Goal: Task Accomplishment & Management: Complete application form

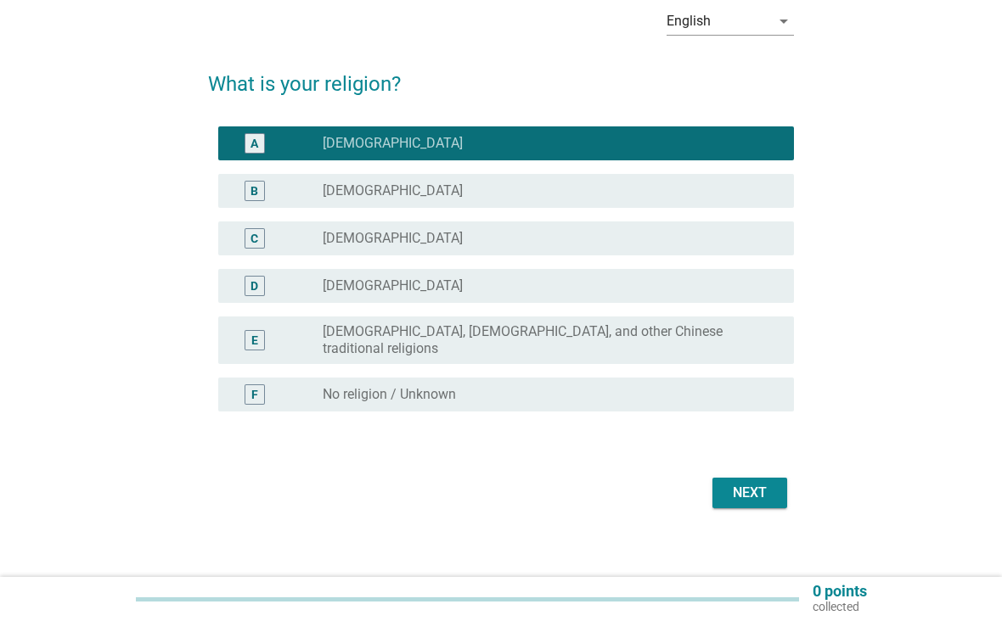
scroll to position [81, 0]
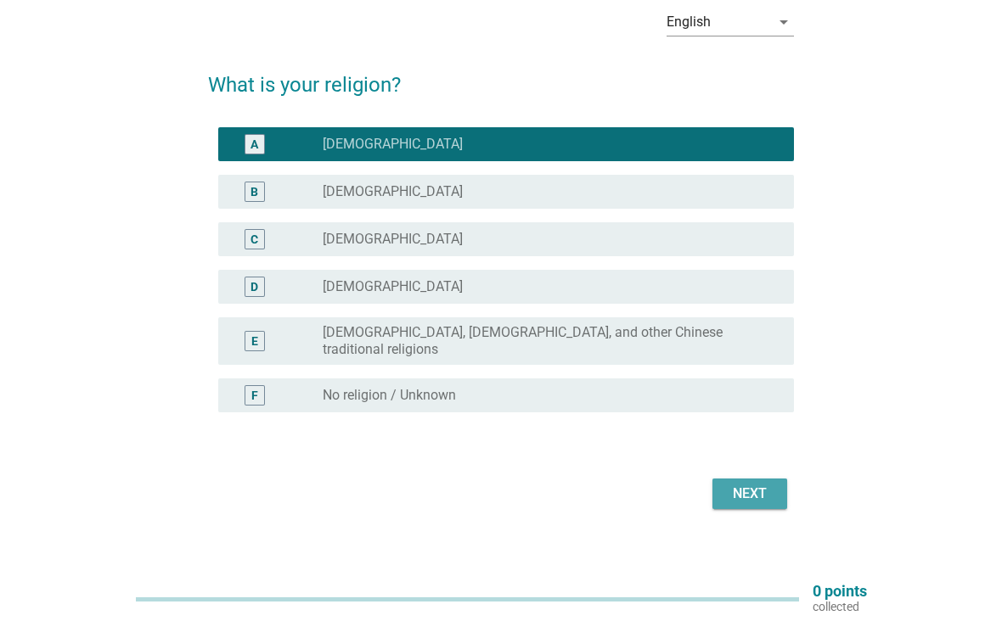
click at [773, 484] on div "Next" at bounding box center [750, 494] width 48 height 20
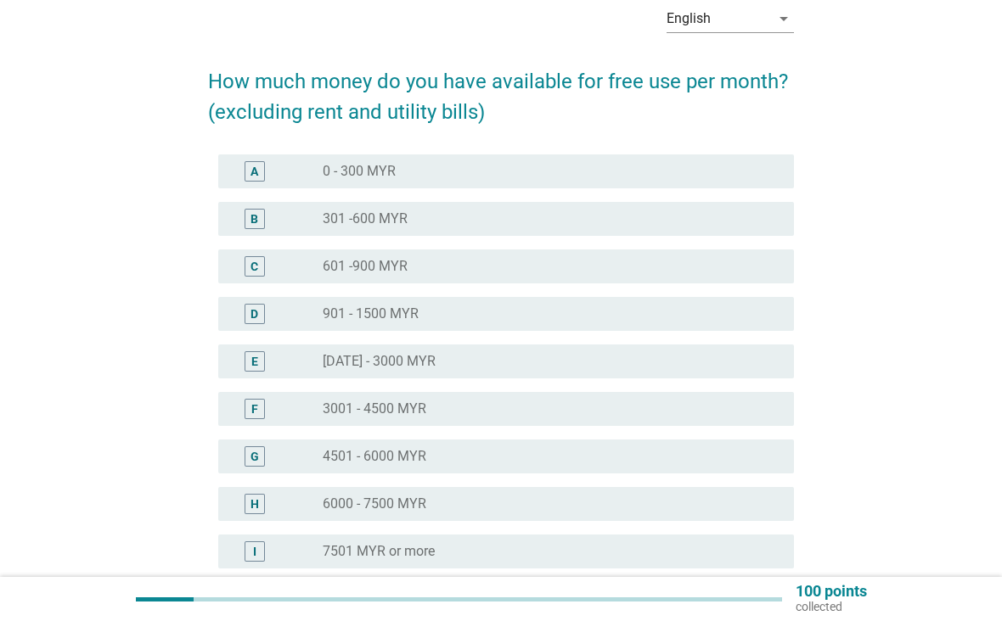
scroll to position [97, 0]
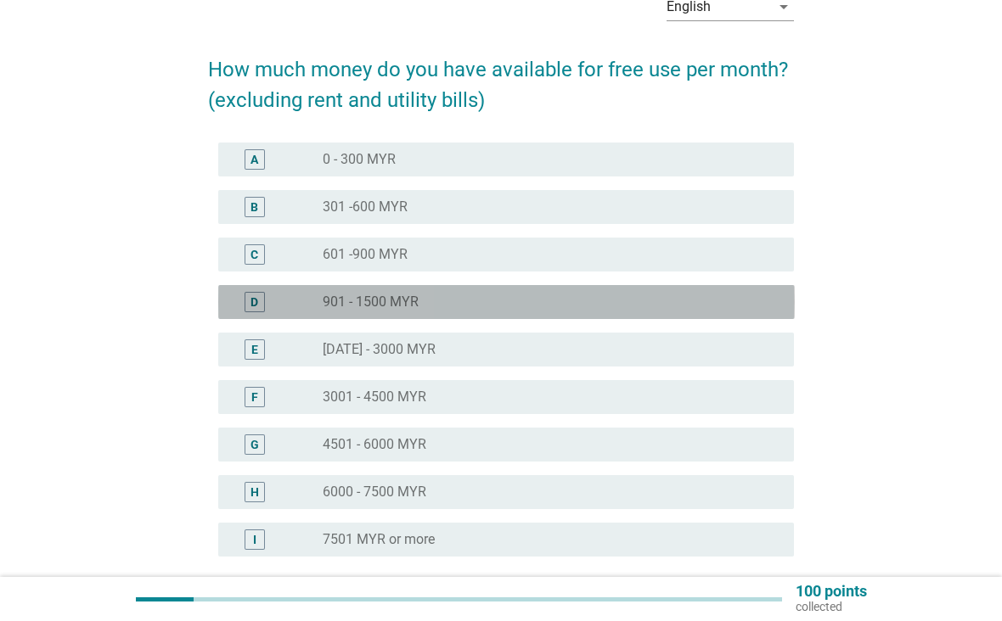
click at [271, 304] on div "D" at bounding box center [255, 302] width 46 height 20
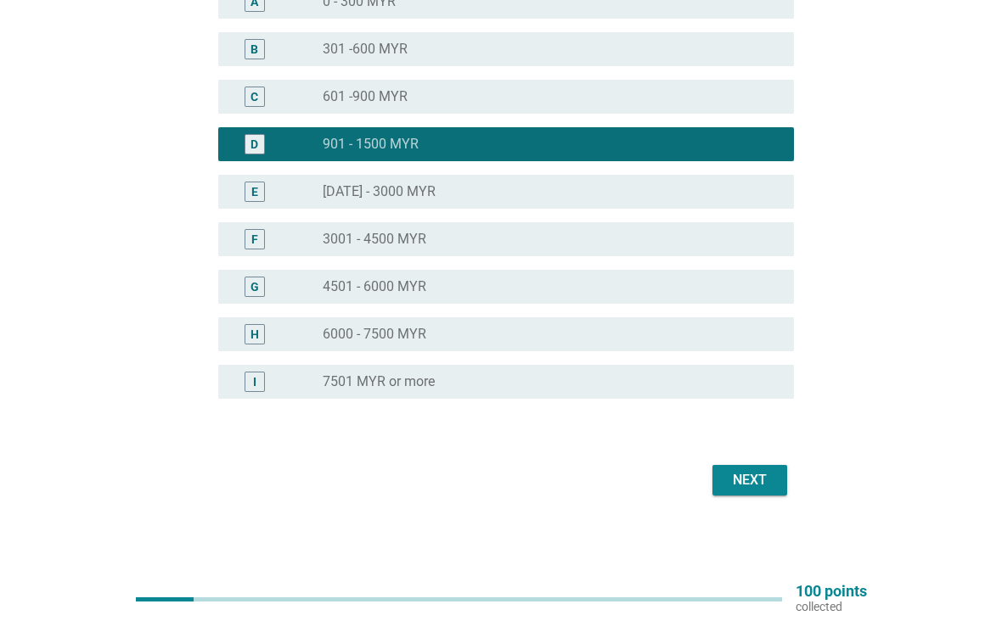
scroll to position [255, 0]
click at [761, 480] on div "Next" at bounding box center [750, 480] width 48 height 20
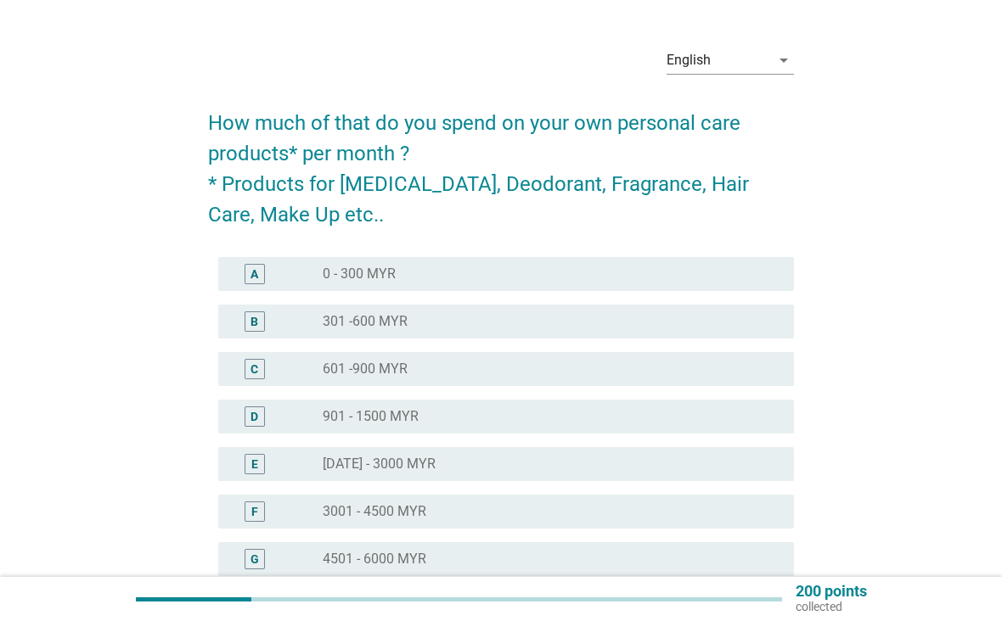
scroll to position [60, 0]
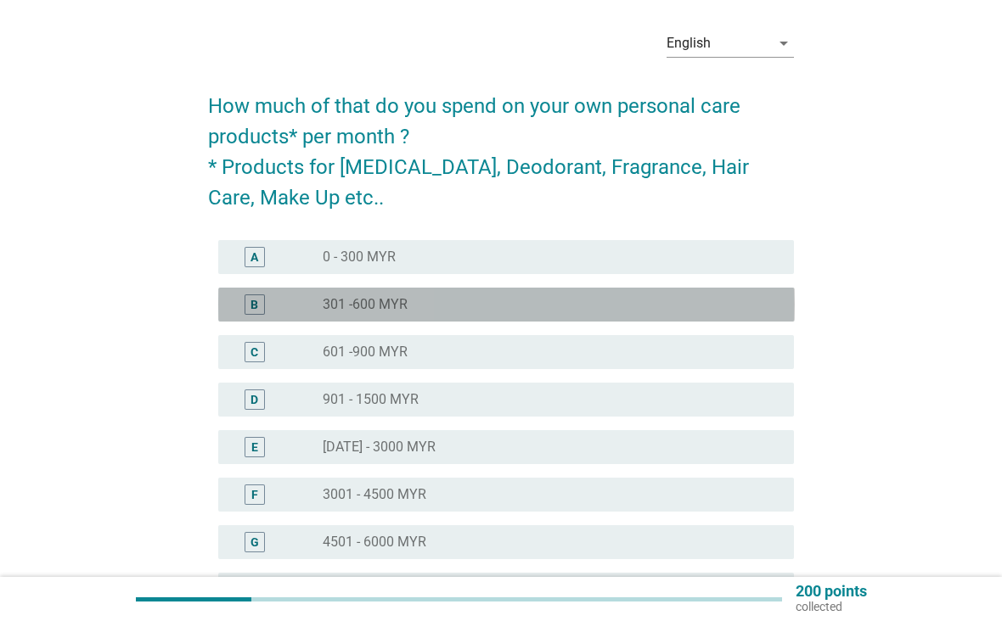
click at [253, 305] on div "B" at bounding box center [254, 305] width 8 height 18
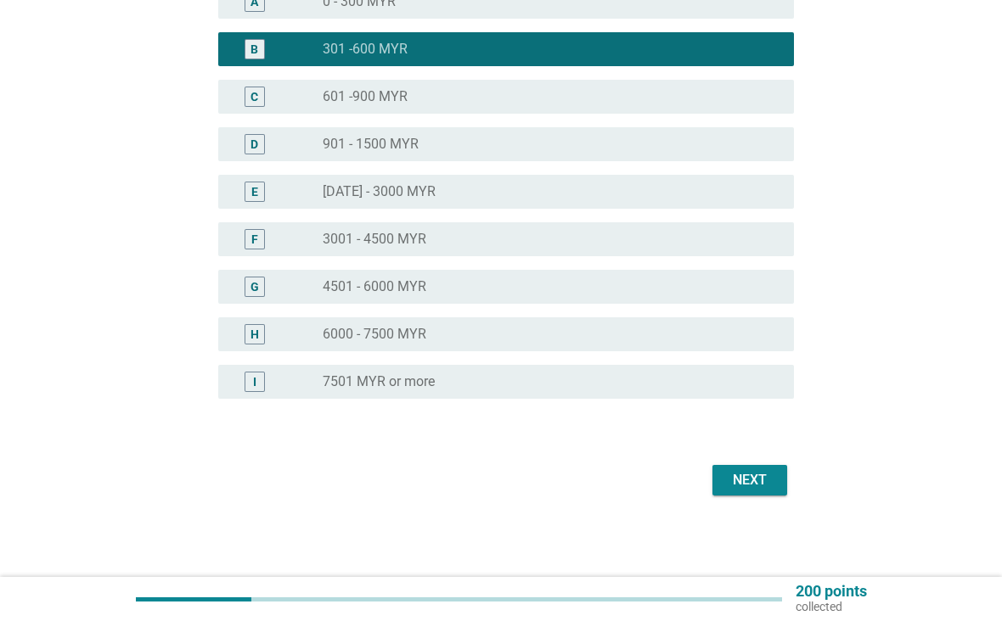
scroll to position [316, 0]
click at [775, 477] on button "Next" at bounding box center [749, 480] width 75 height 31
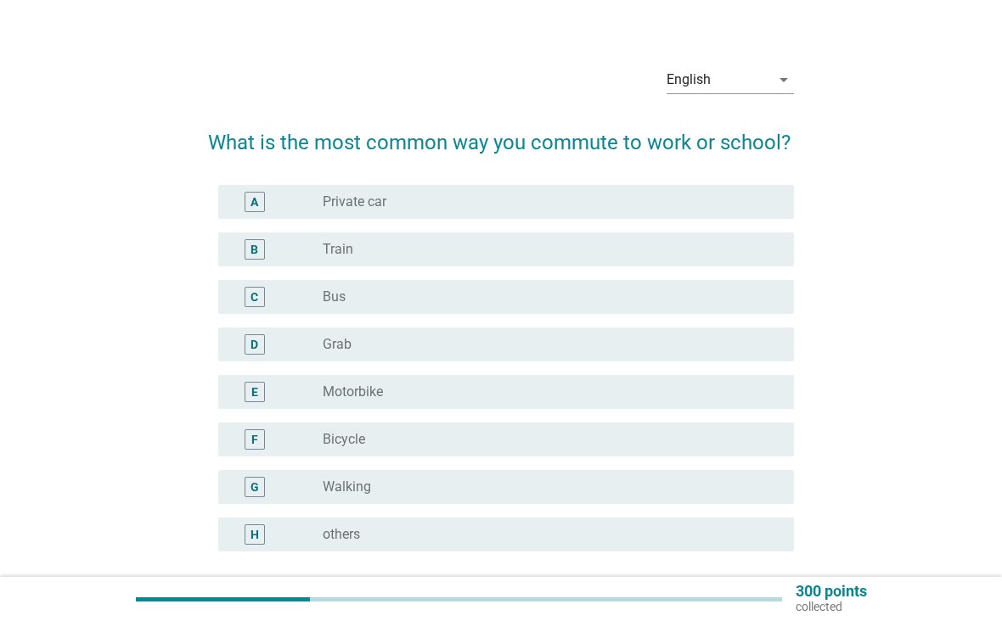
scroll to position [31, 0]
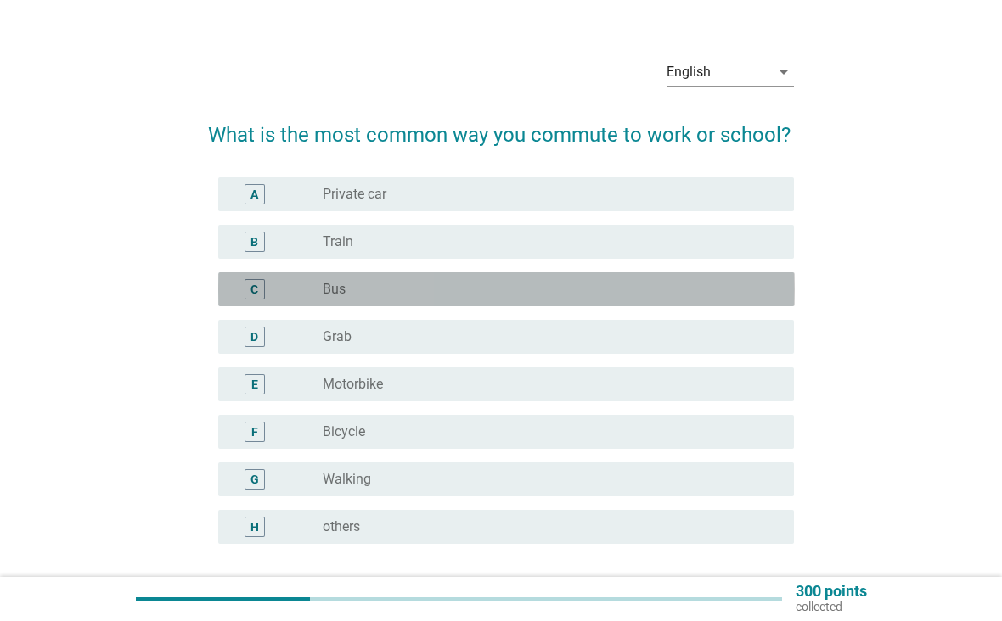
click at [254, 291] on div "C" at bounding box center [254, 290] width 8 height 18
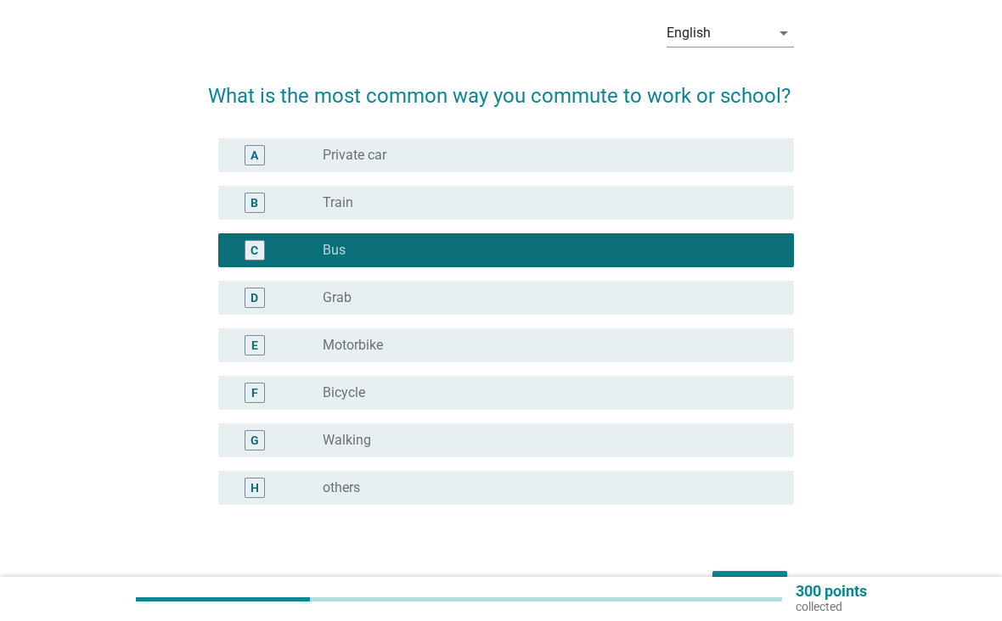
scroll to position [74, 0]
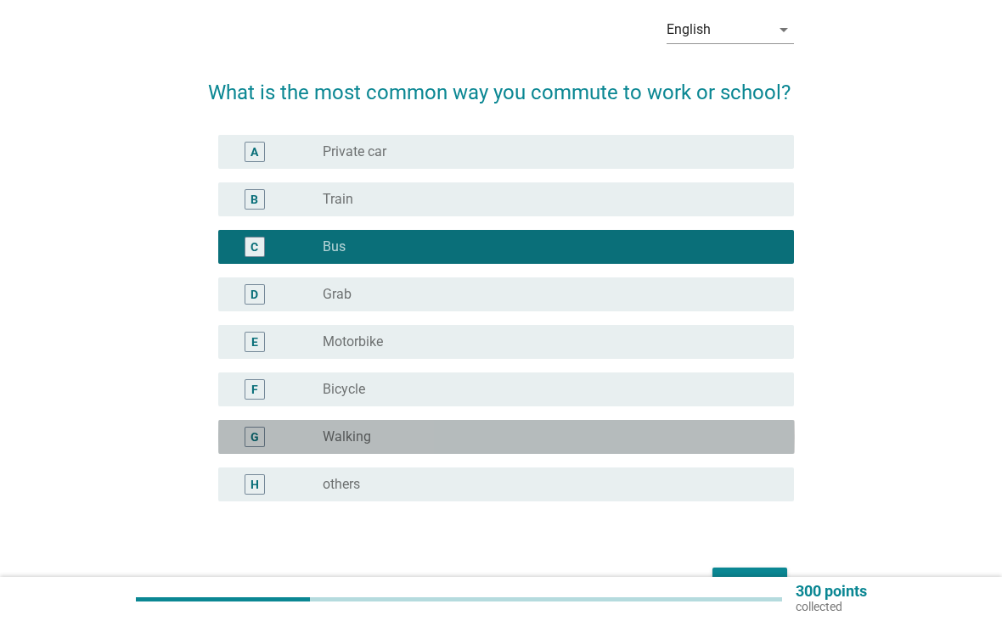
click at [258, 448] on div "G radio_button_unchecked Walking" at bounding box center [506, 437] width 576 height 34
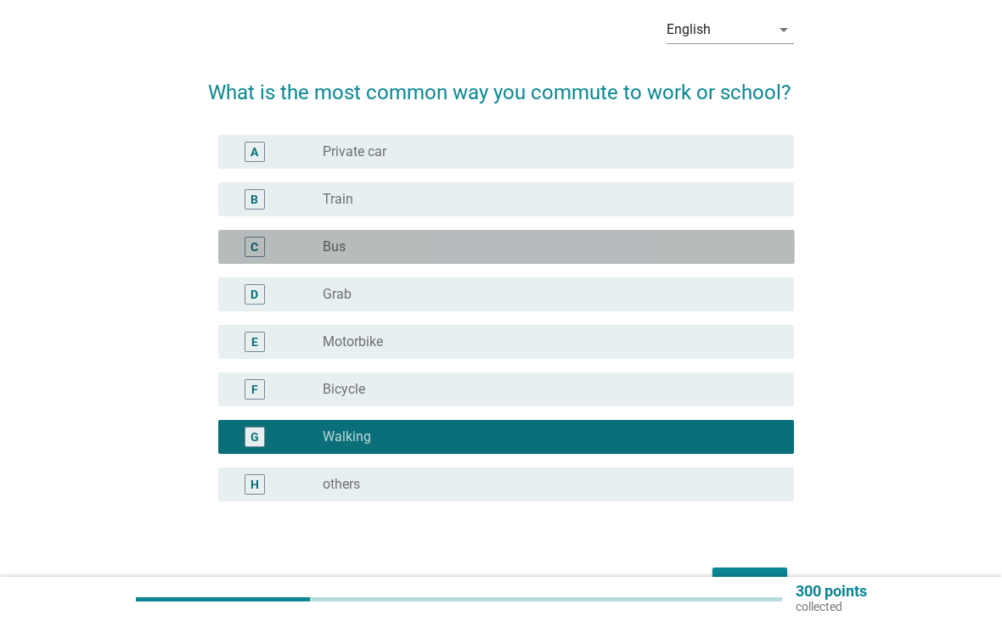
click at [244, 250] on div "C" at bounding box center [254, 247] width 20 height 20
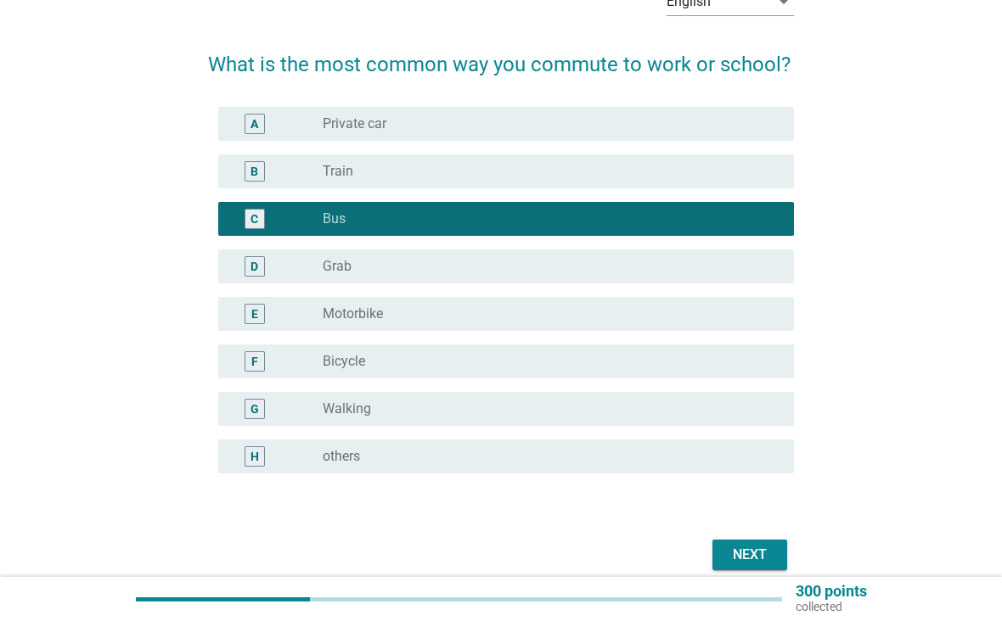
scroll to position [103, 0]
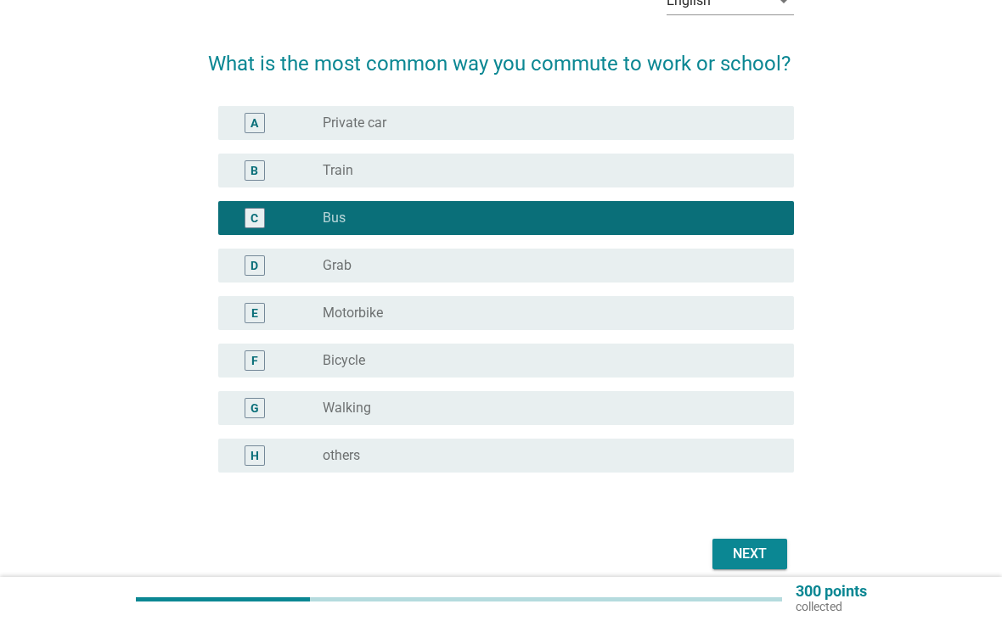
click at [761, 550] on div "Next" at bounding box center [750, 554] width 48 height 20
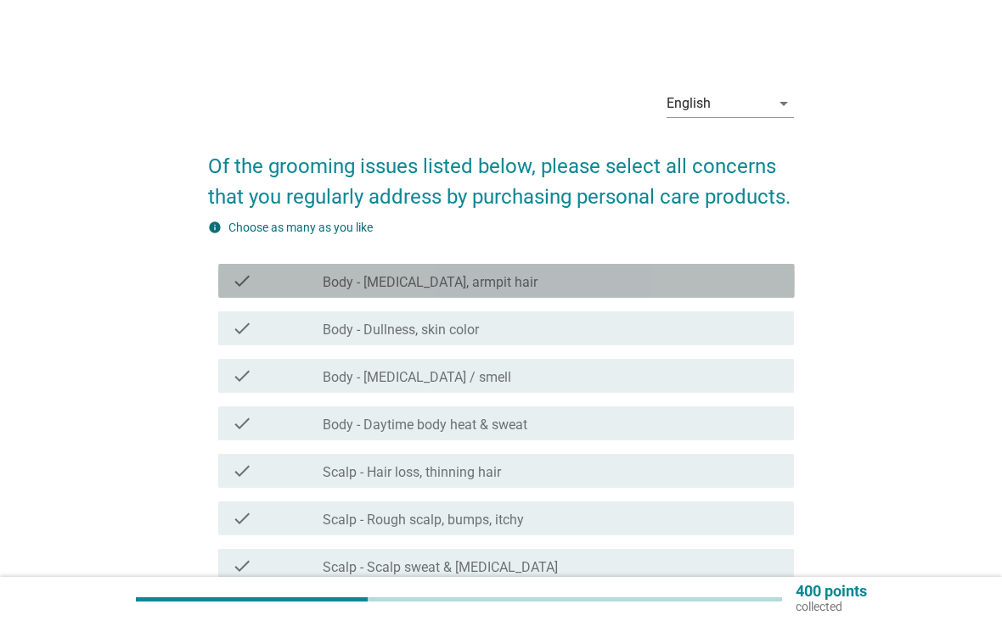
click at [776, 280] on div "check_box_outline_blank Body - [MEDICAL_DATA], armpit hair" at bounding box center [552, 281] width 458 height 20
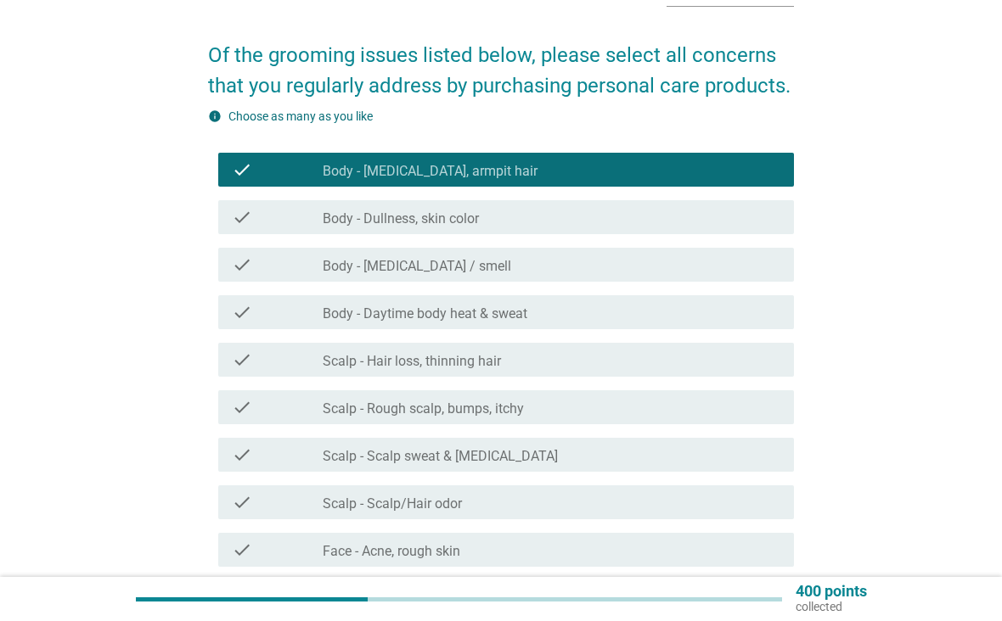
scroll to position [112, 0]
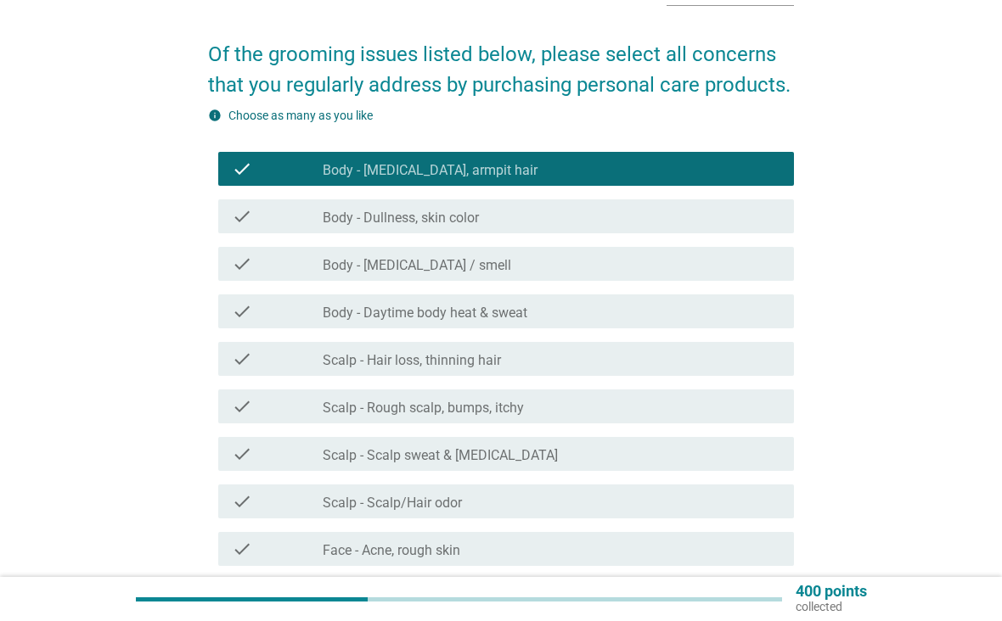
click at [659, 280] on div "check check_box_outline_blank Body - [MEDICAL_DATA] / smell" at bounding box center [506, 264] width 576 height 34
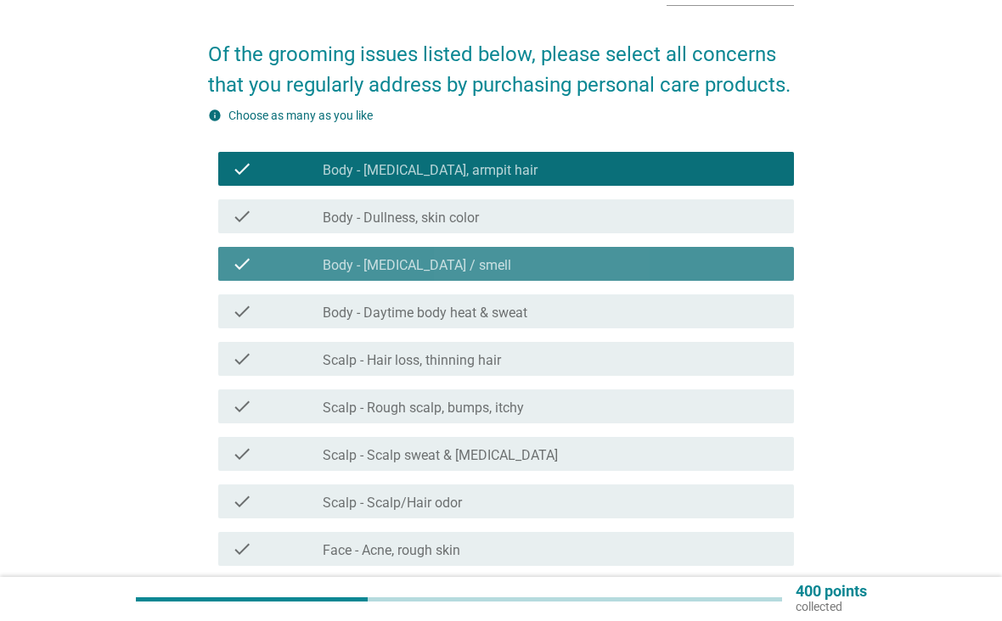
click at [669, 249] on div "check check_box_outline_blank Body - [MEDICAL_DATA] / smell" at bounding box center [506, 264] width 576 height 34
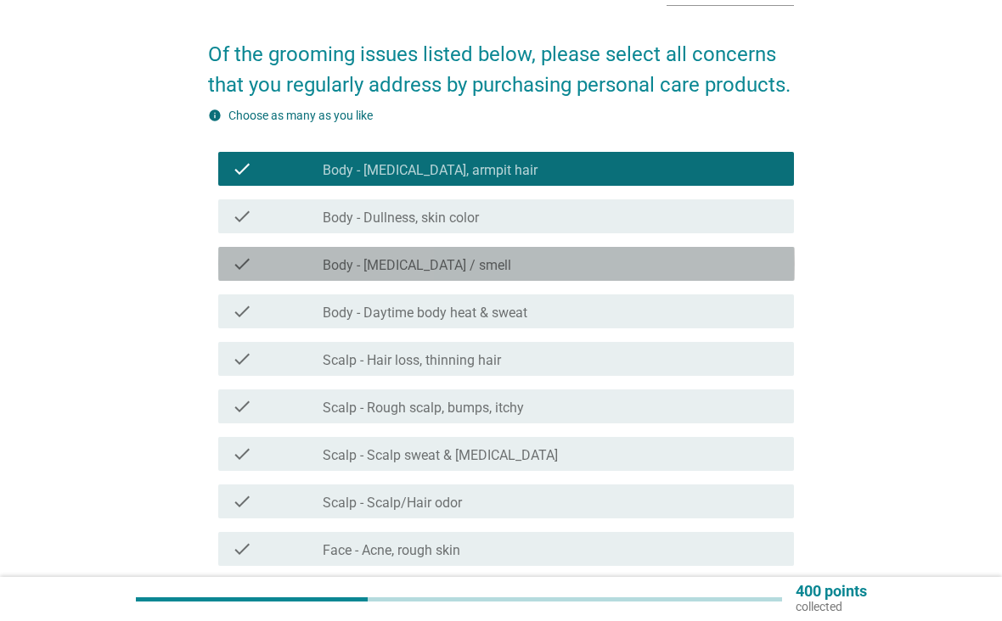
click at [676, 265] on div "check_box_outline_blank Body - [MEDICAL_DATA] / smell" at bounding box center [552, 264] width 458 height 20
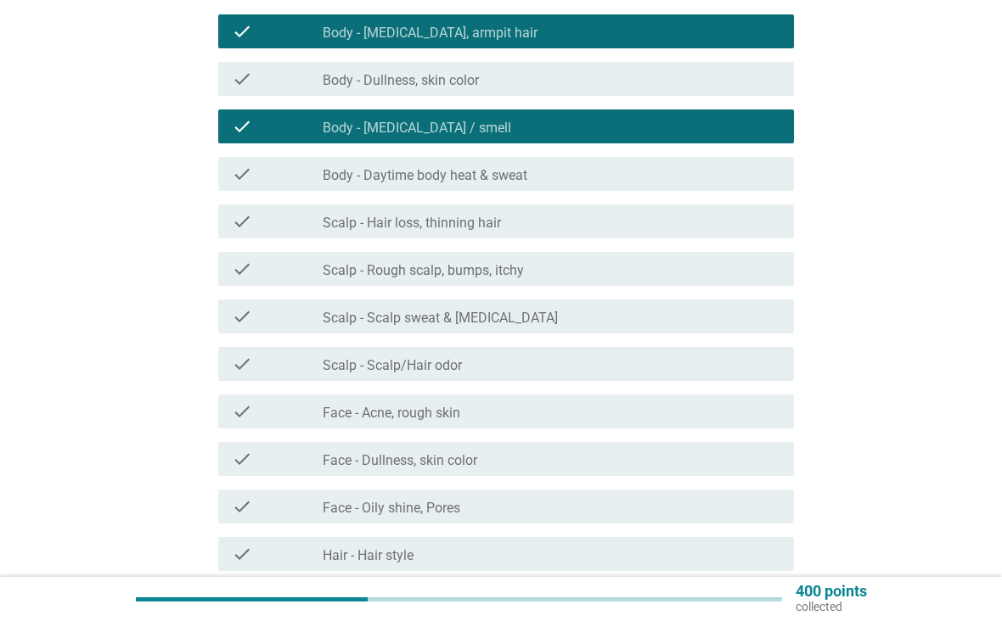
scroll to position [251, 0]
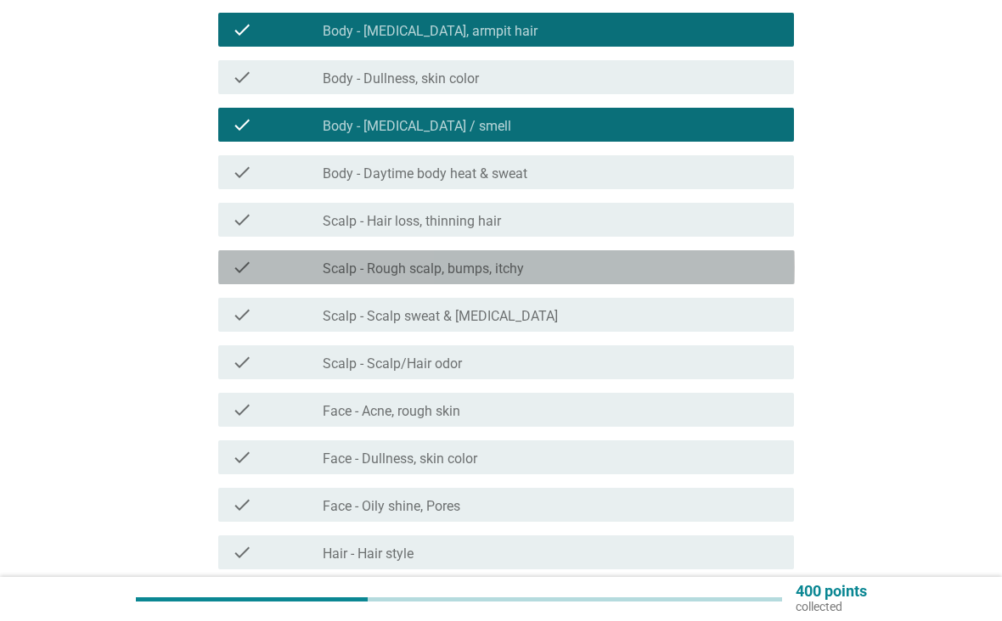
click at [655, 269] on div "check_box_outline_blank Scalp - Rough scalp, bumps, itchy" at bounding box center [552, 267] width 458 height 20
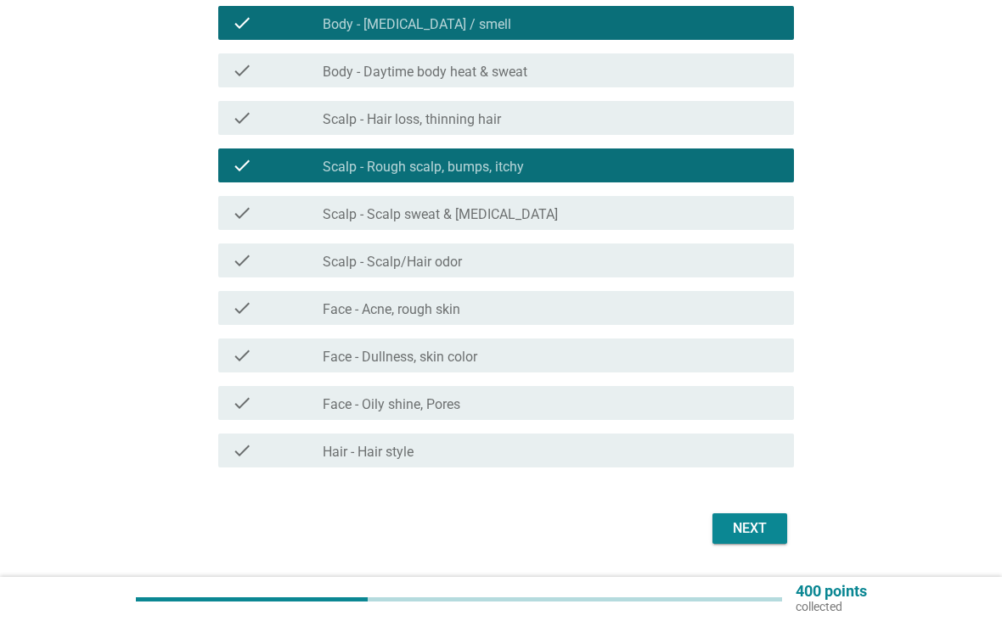
scroll to position [357, 0]
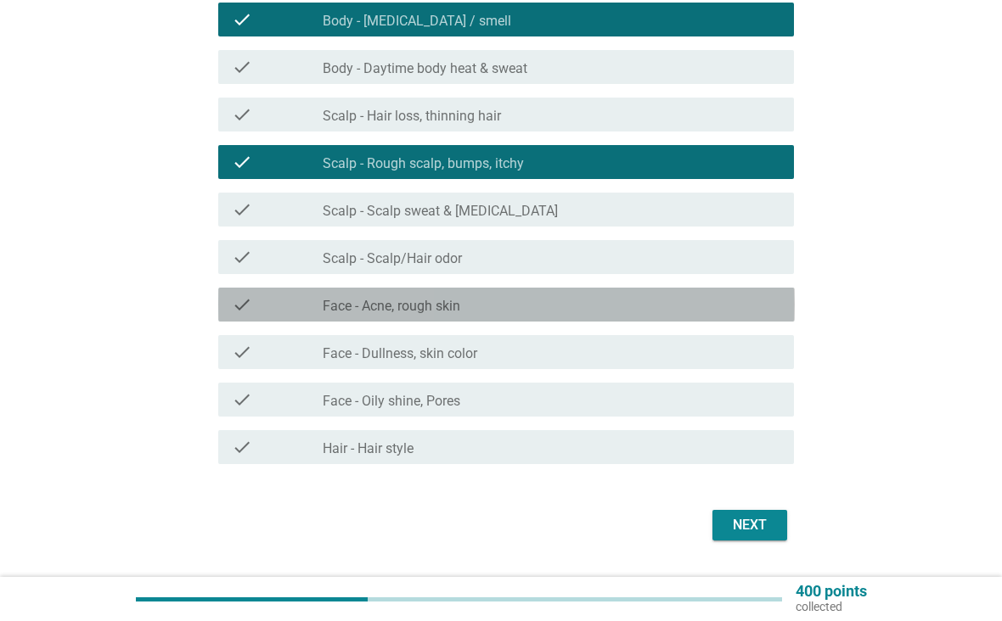
click at [654, 304] on div "check_box_outline_blank Face - Acne, rough skin" at bounding box center [552, 305] width 458 height 20
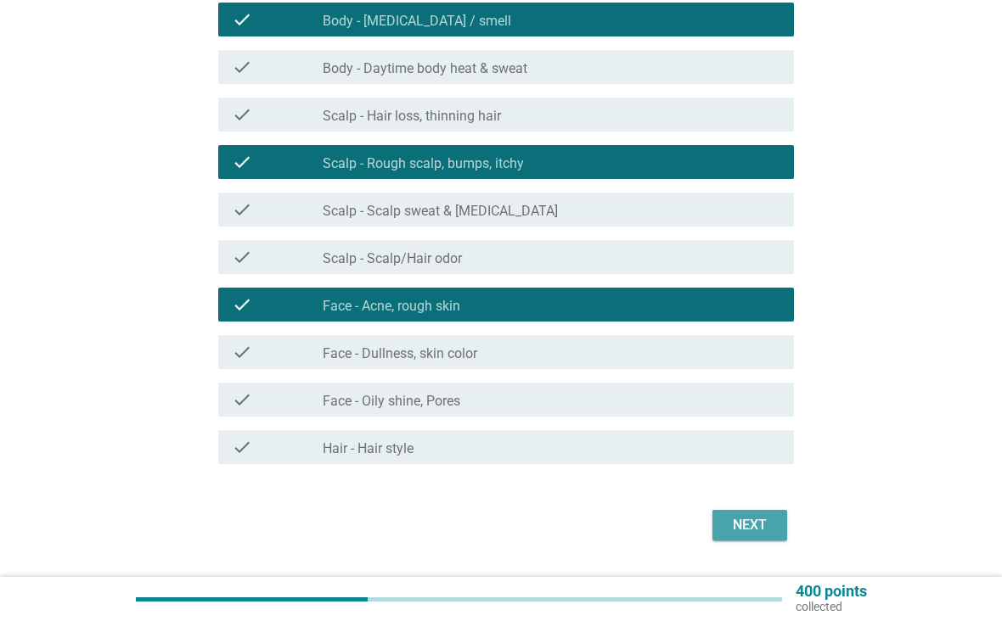
click at [756, 529] on div "Next" at bounding box center [750, 525] width 48 height 20
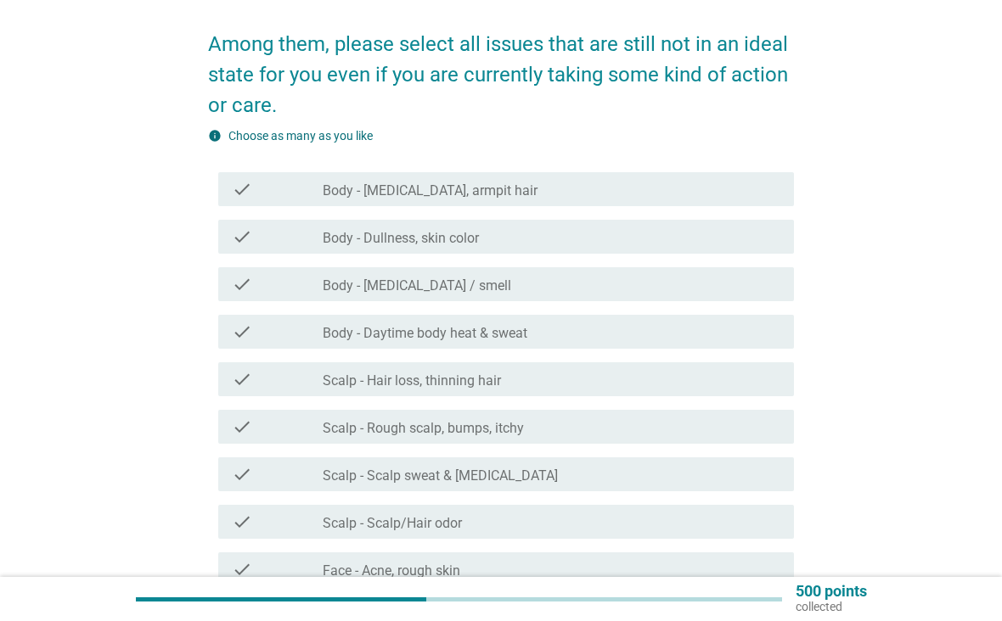
scroll to position [133, 0]
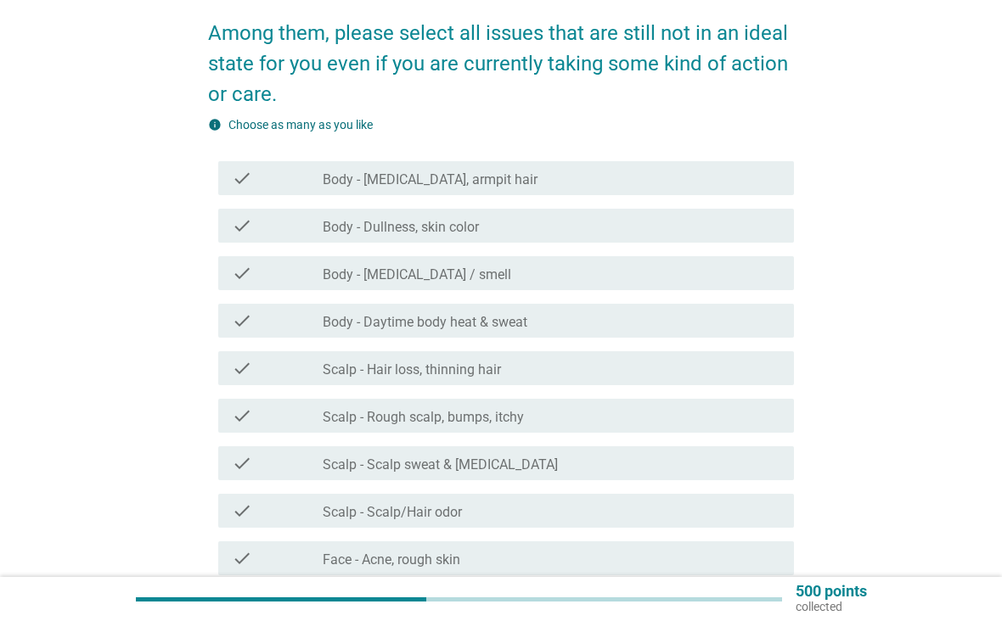
click at [710, 175] on div "check_box_outline_blank Body - [MEDICAL_DATA], armpit hair" at bounding box center [552, 178] width 458 height 20
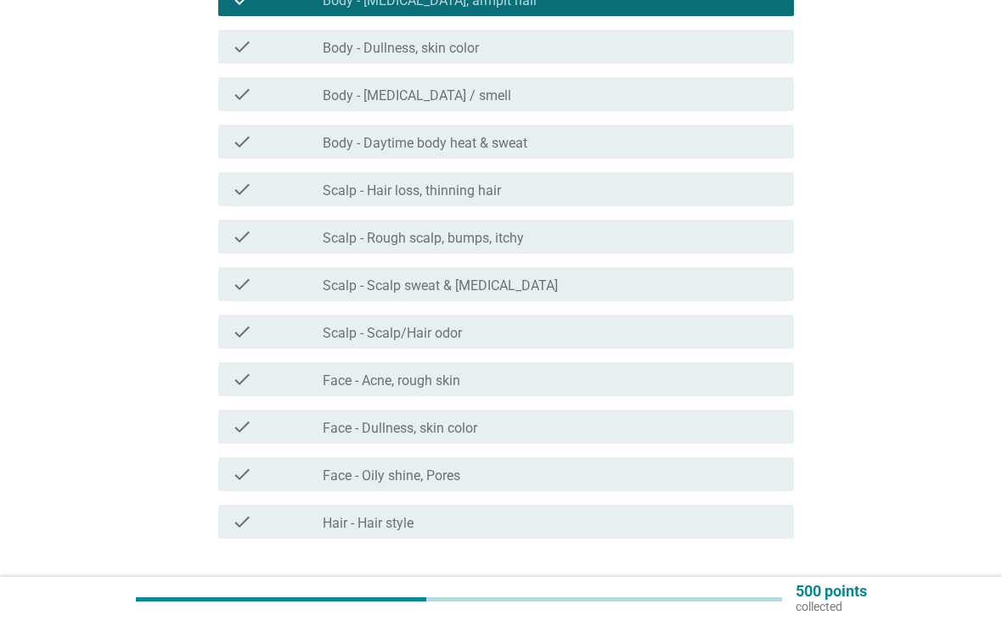
scroll to position [316, 0]
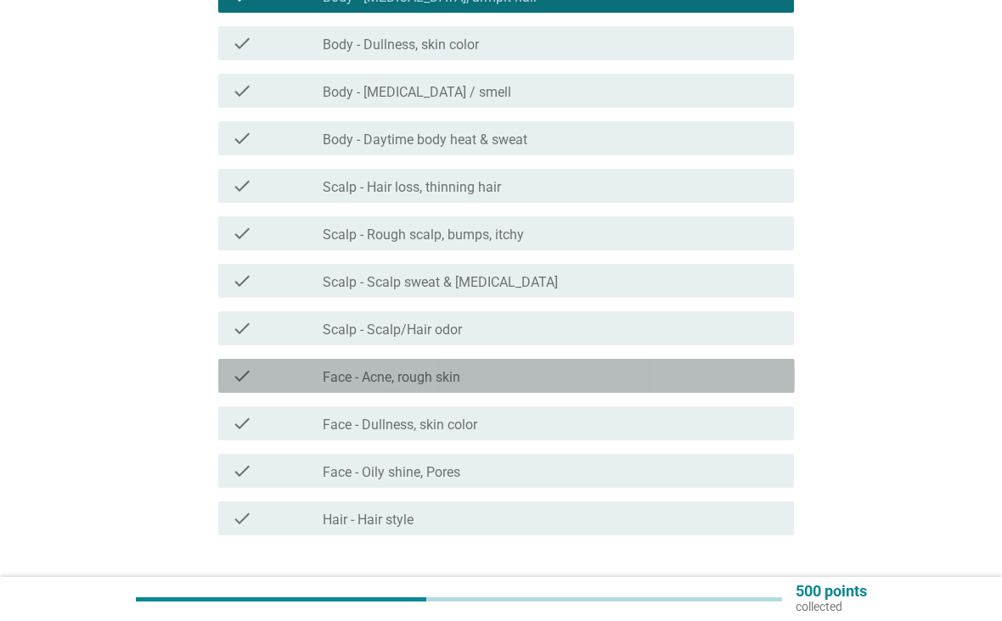
click at [728, 365] on div "check check_box_outline_blank Face - Acne, rough skin" at bounding box center [506, 376] width 576 height 34
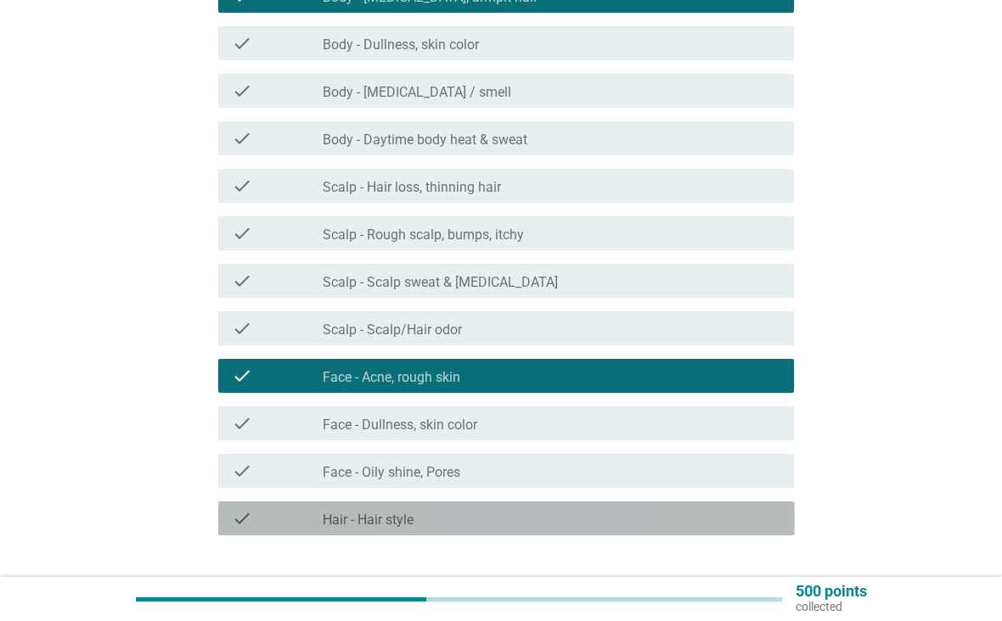
click at [709, 514] on div "check_box_outline_blank Hair - Hair style" at bounding box center [552, 518] width 458 height 20
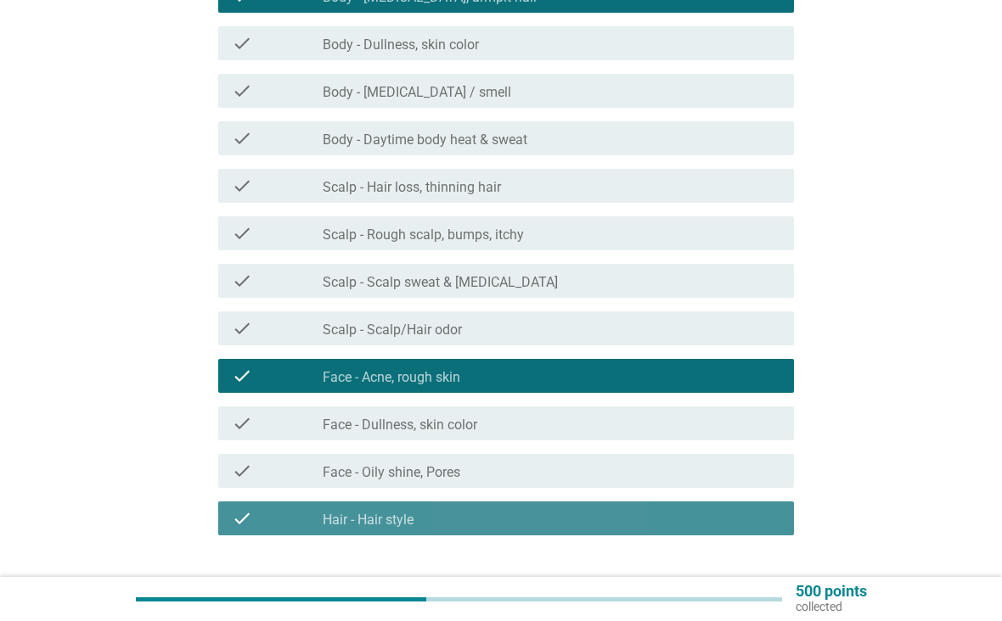
click at [267, 521] on div "check" at bounding box center [278, 518] width 92 height 20
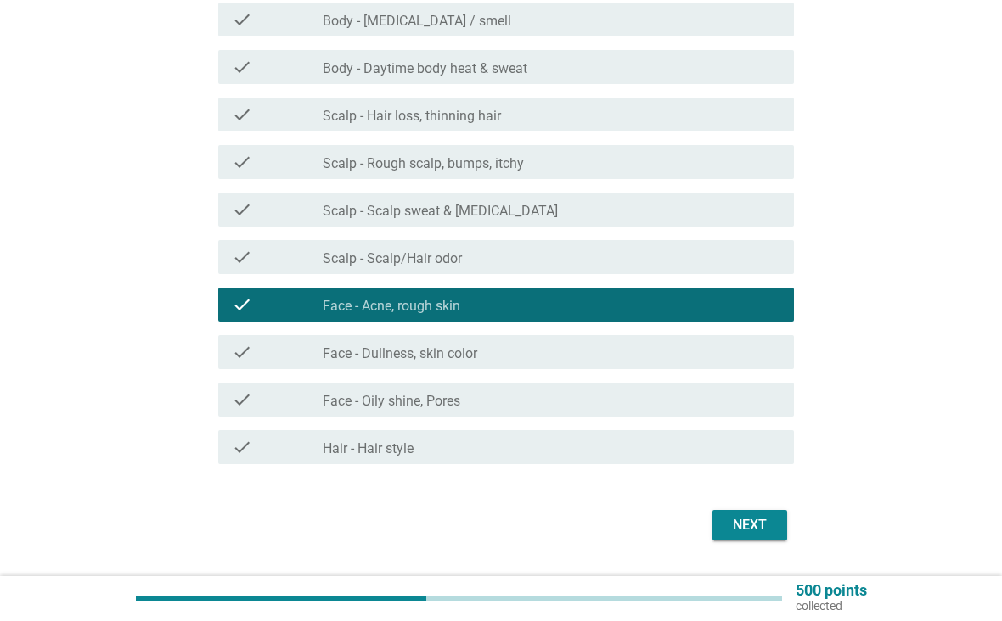
click at [769, 526] on div "Next" at bounding box center [750, 526] width 48 height 20
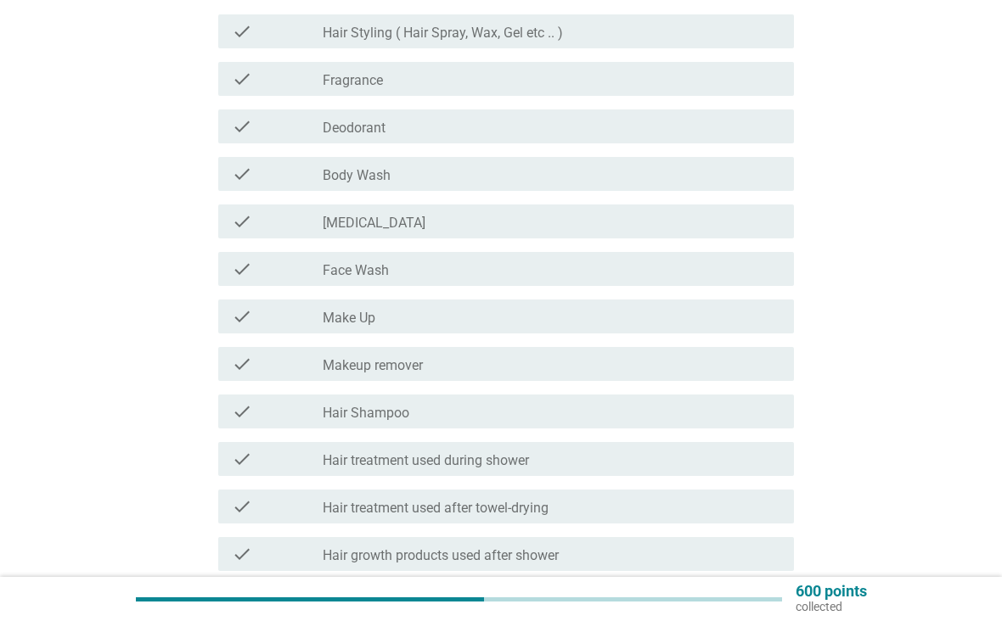
scroll to position [243, 0]
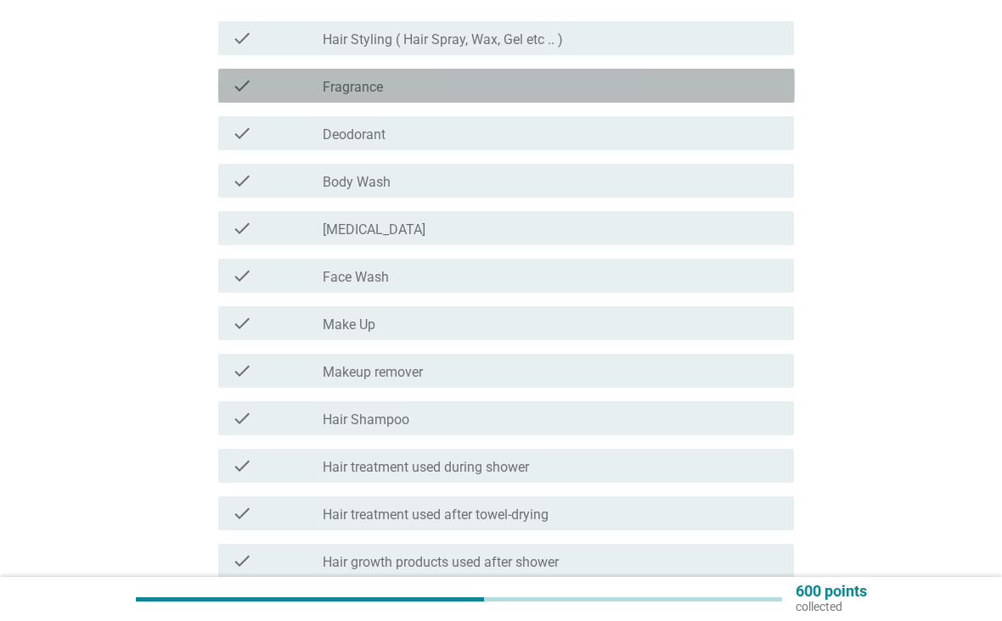
click at [711, 86] on div "check_box_outline_blank Fragrance" at bounding box center [552, 86] width 458 height 20
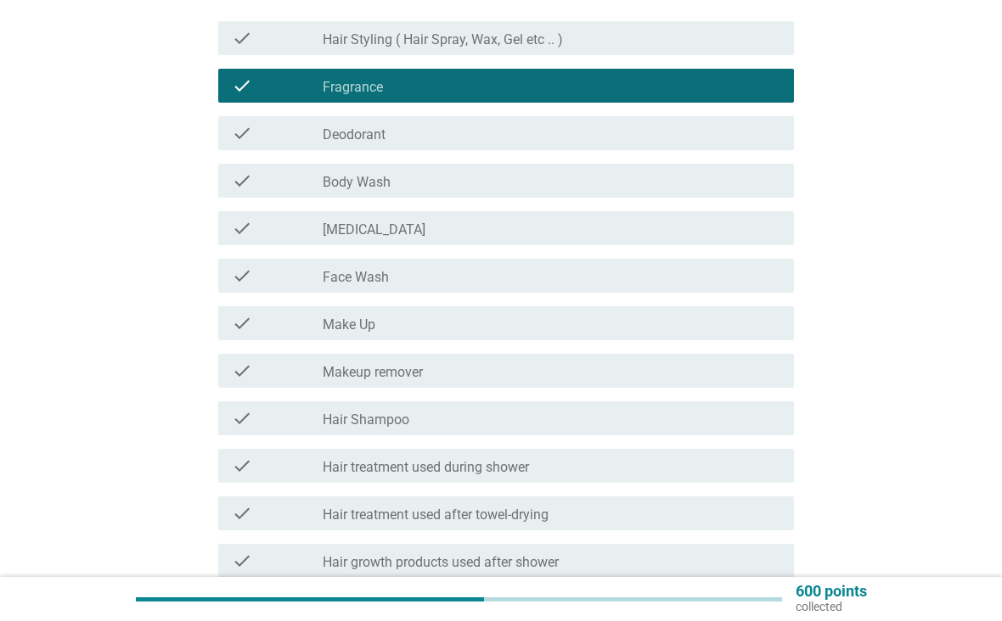
click at [686, 147] on div "check check_box_outline_blank Deodorant" at bounding box center [506, 133] width 576 height 34
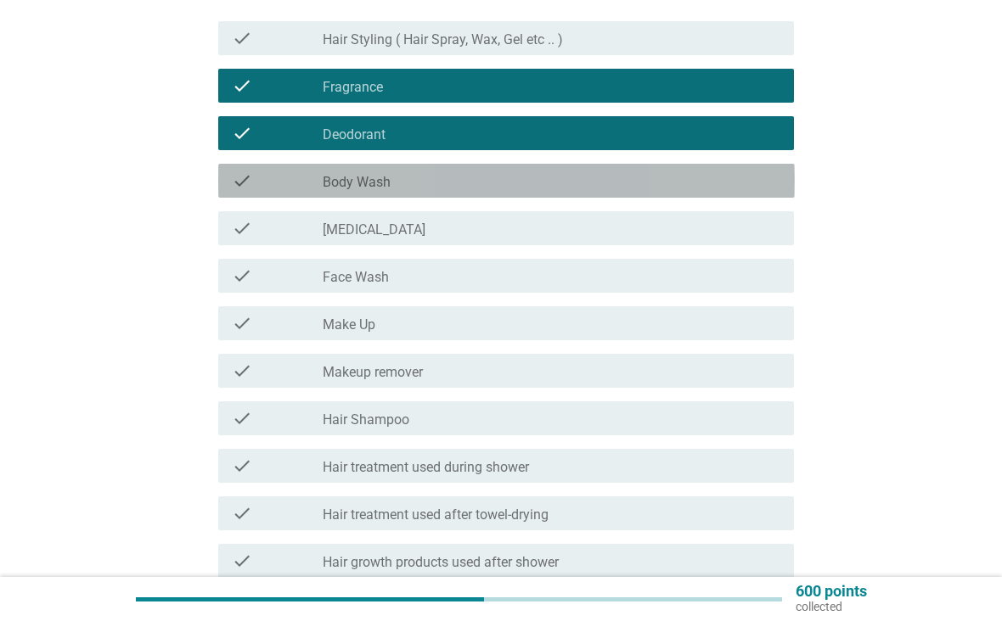
click at [665, 170] on div "check check_box_outline_blank Body Wash" at bounding box center [506, 181] width 576 height 34
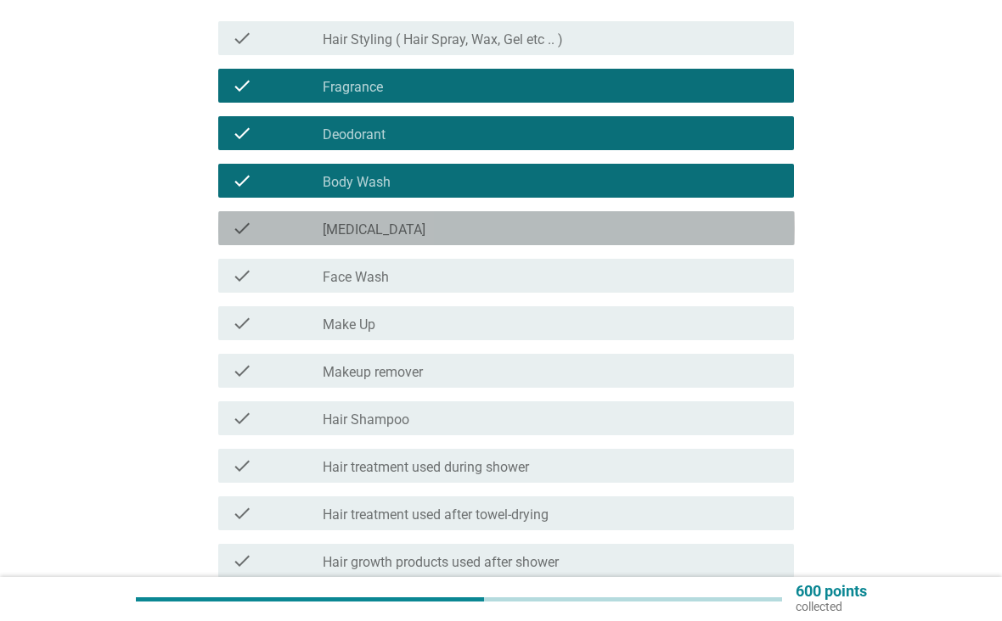
click at [649, 226] on div "check_box_outline_blank [MEDICAL_DATA]" at bounding box center [552, 228] width 458 height 20
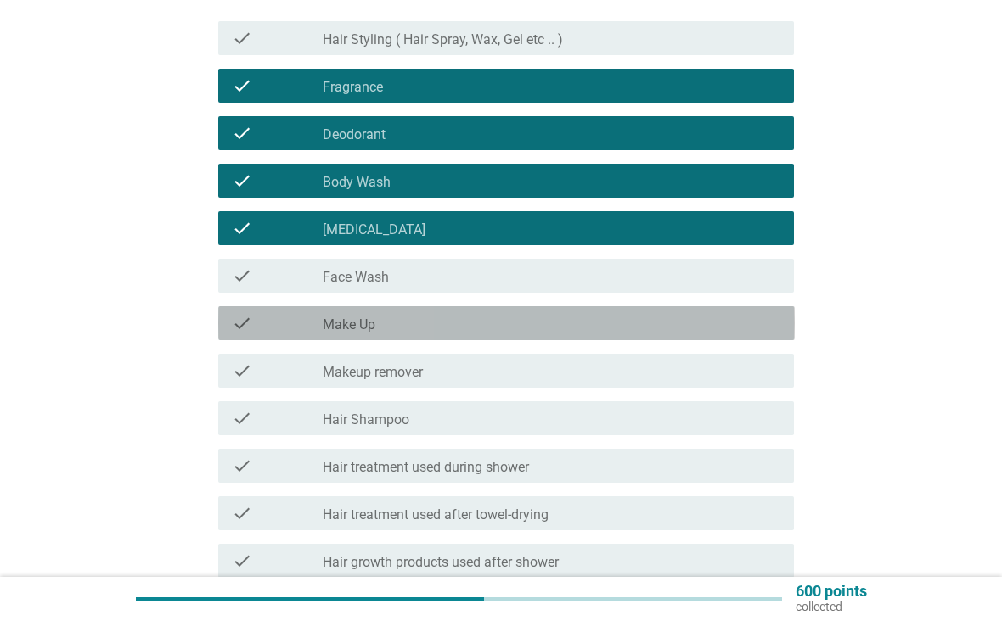
click at [654, 312] on div "check check_box_outline_blank Make Up" at bounding box center [506, 323] width 576 height 34
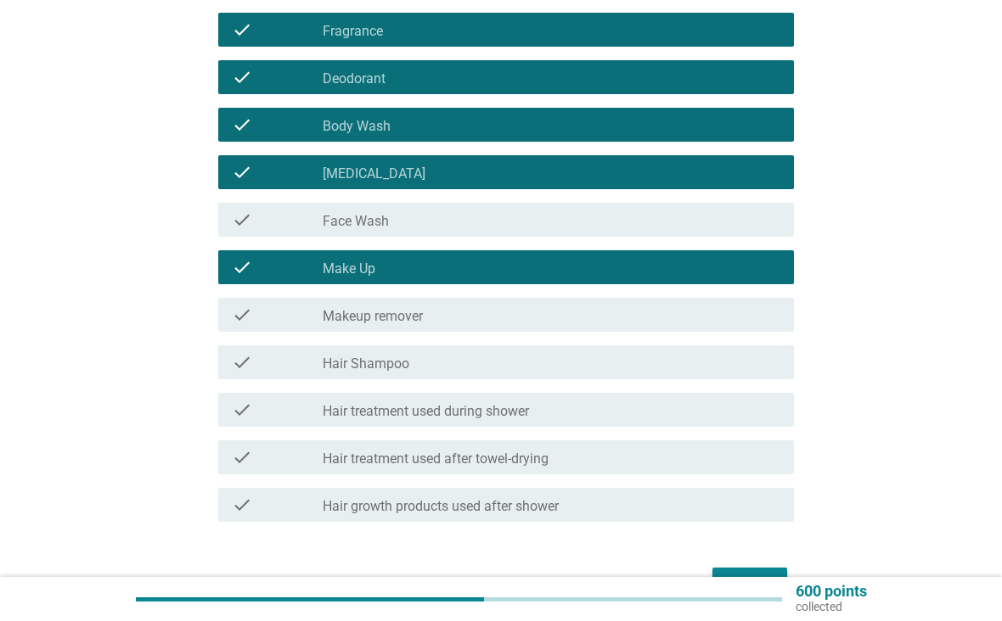
scroll to position [308, 0]
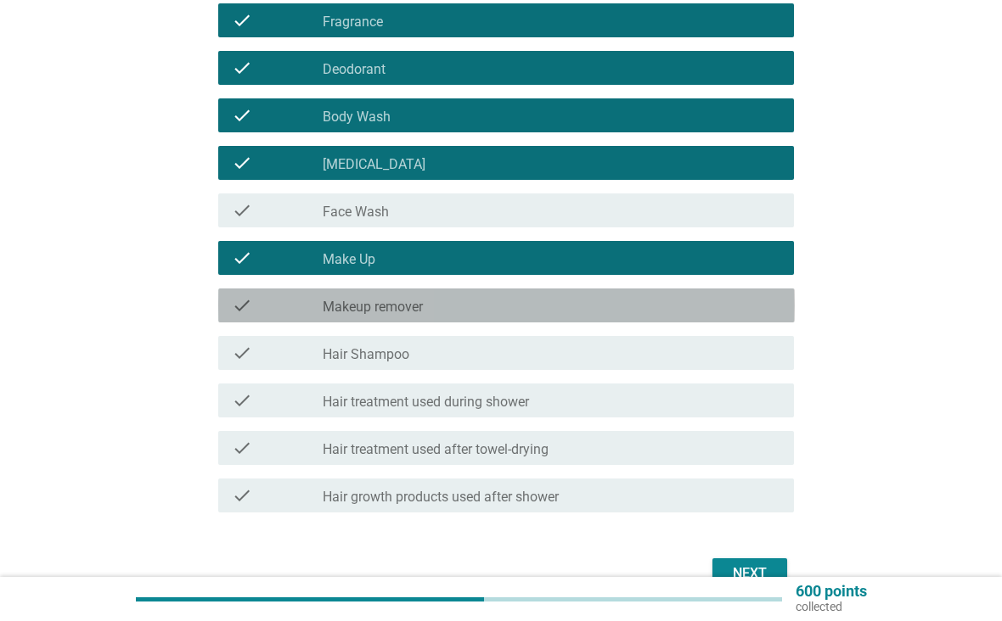
click at [647, 304] on div "check_box_outline_blank Makeup remover" at bounding box center [552, 305] width 458 height 20
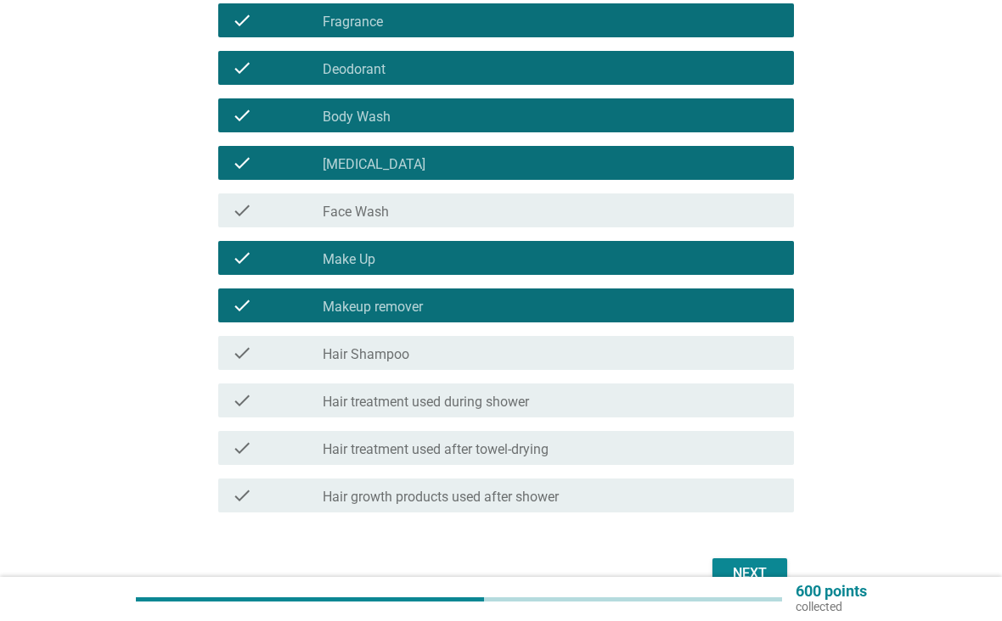
click at [657, 361] on div "check_box_outline_blank Hair Shampoo" at bounding box center [552, 353] width 458 height 20
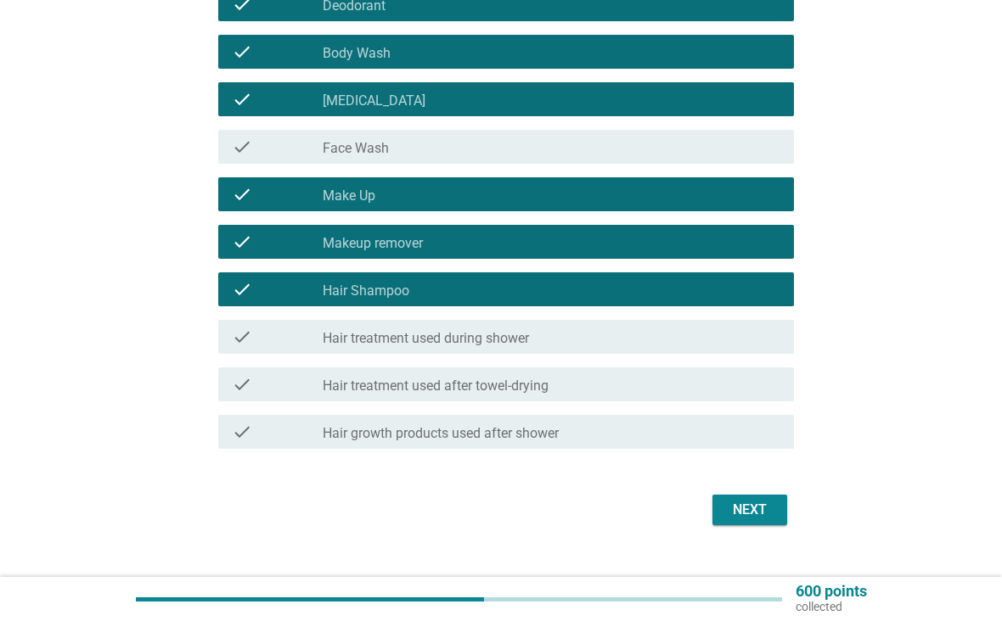
scroll to position [373, 0]
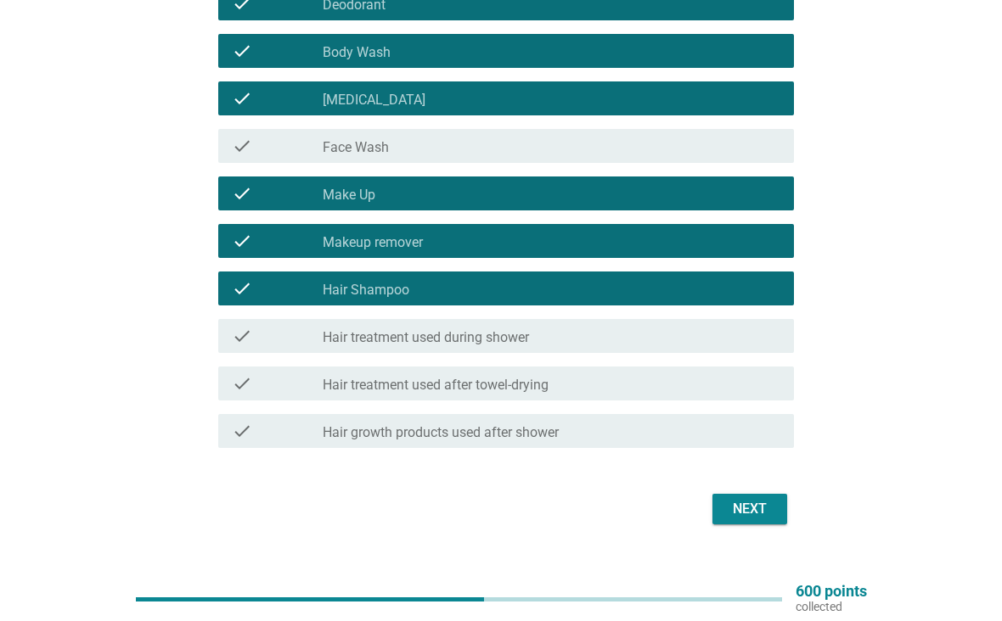
click at [767, 513] on div "Next" at bounding box center [750, 509] width 48 height 20
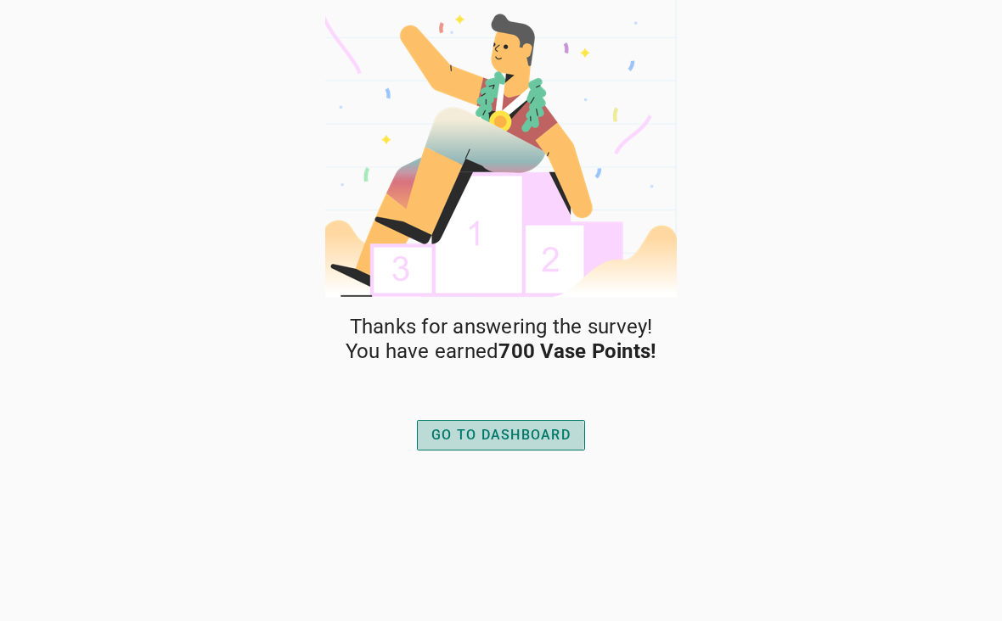
click at [557, 429] on div "GO TO DASHBOARD" at bounding box center [500, 435] width 139 height 20
